Goal: Task Accomplishment & Management: Manage account settings

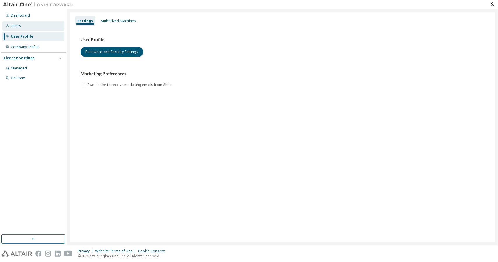
click at [15, 27] on div "Users" at bounding box center [16, 26] width 10 height 5
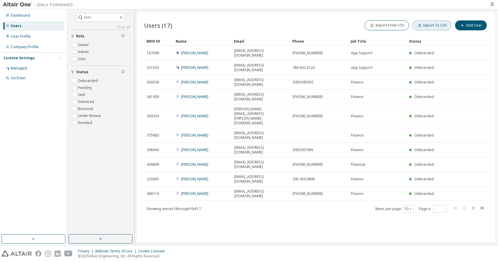
click at [431, 26] on button "Export To CSV" at bounding box center [431, 25] width 39 height 10
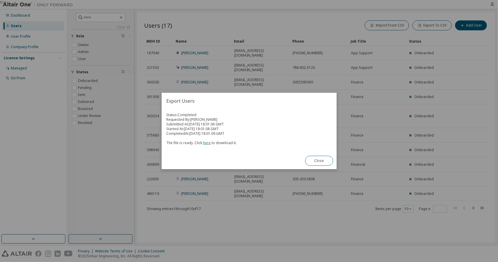
click at [205, 143] on link "here" at bounding box center [207, 142] width 8 height 5
click at [314, 160] on button "Close" at bounding box center [319, 161] width 28 height 10
